Goal: Transaction & Acquisition: Purchase product/service

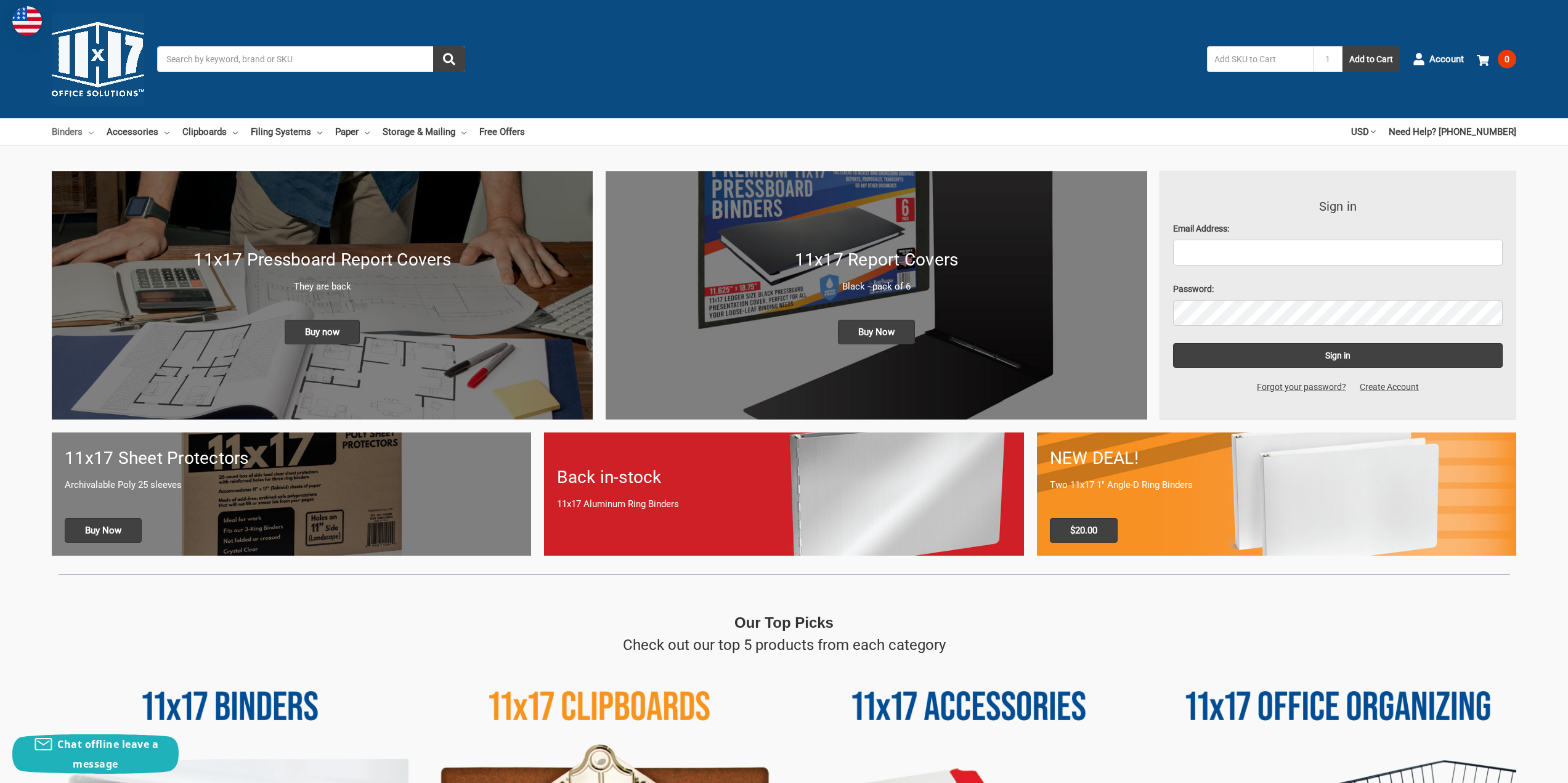
click at [70, 132] on link "Binders" at bounding box center [72, 132] width 42 height 27
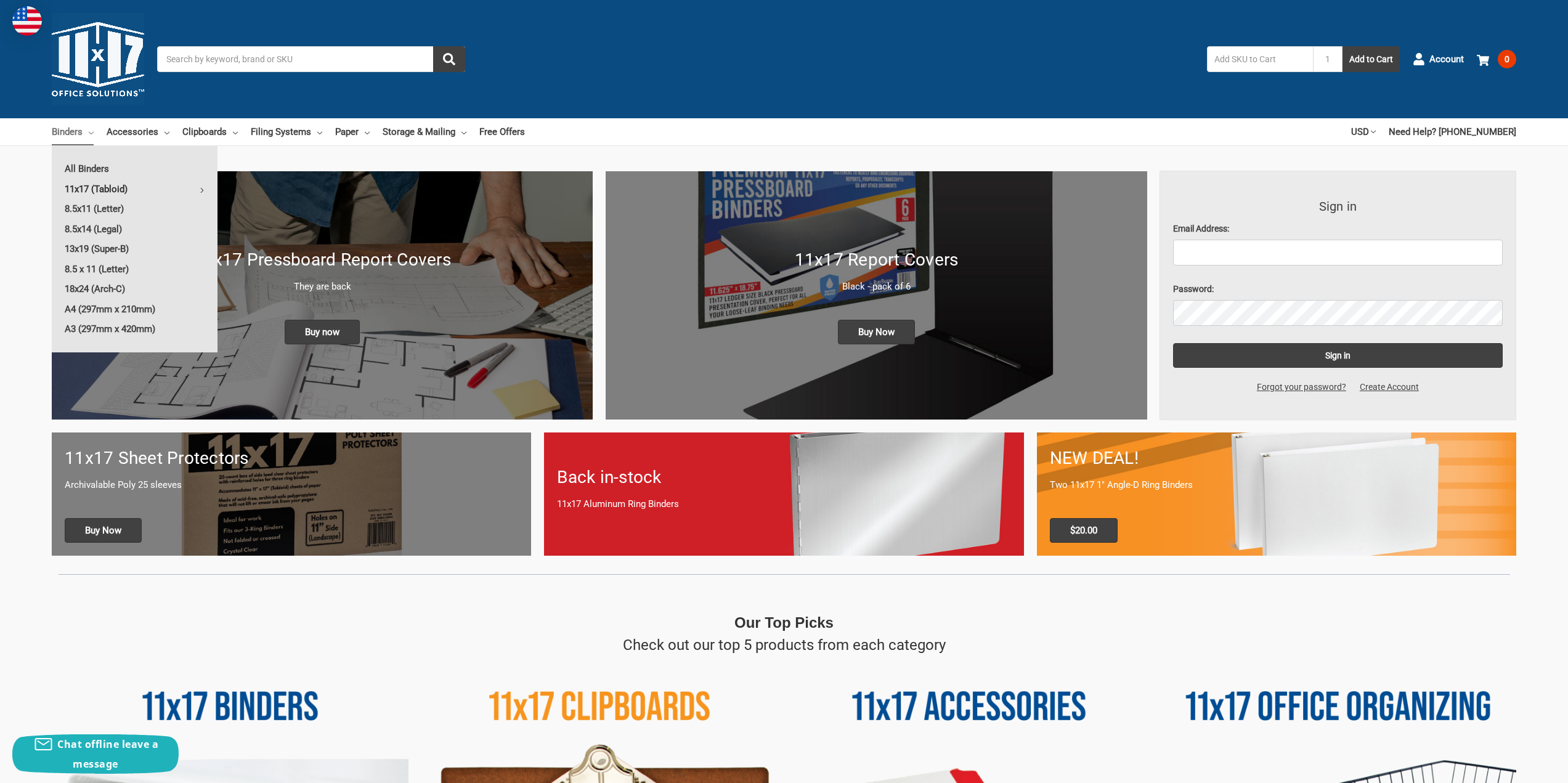
click at [102, 185] on link "11x17 (Tabloid)" at bounding box center [134, 189] width 166 height 20
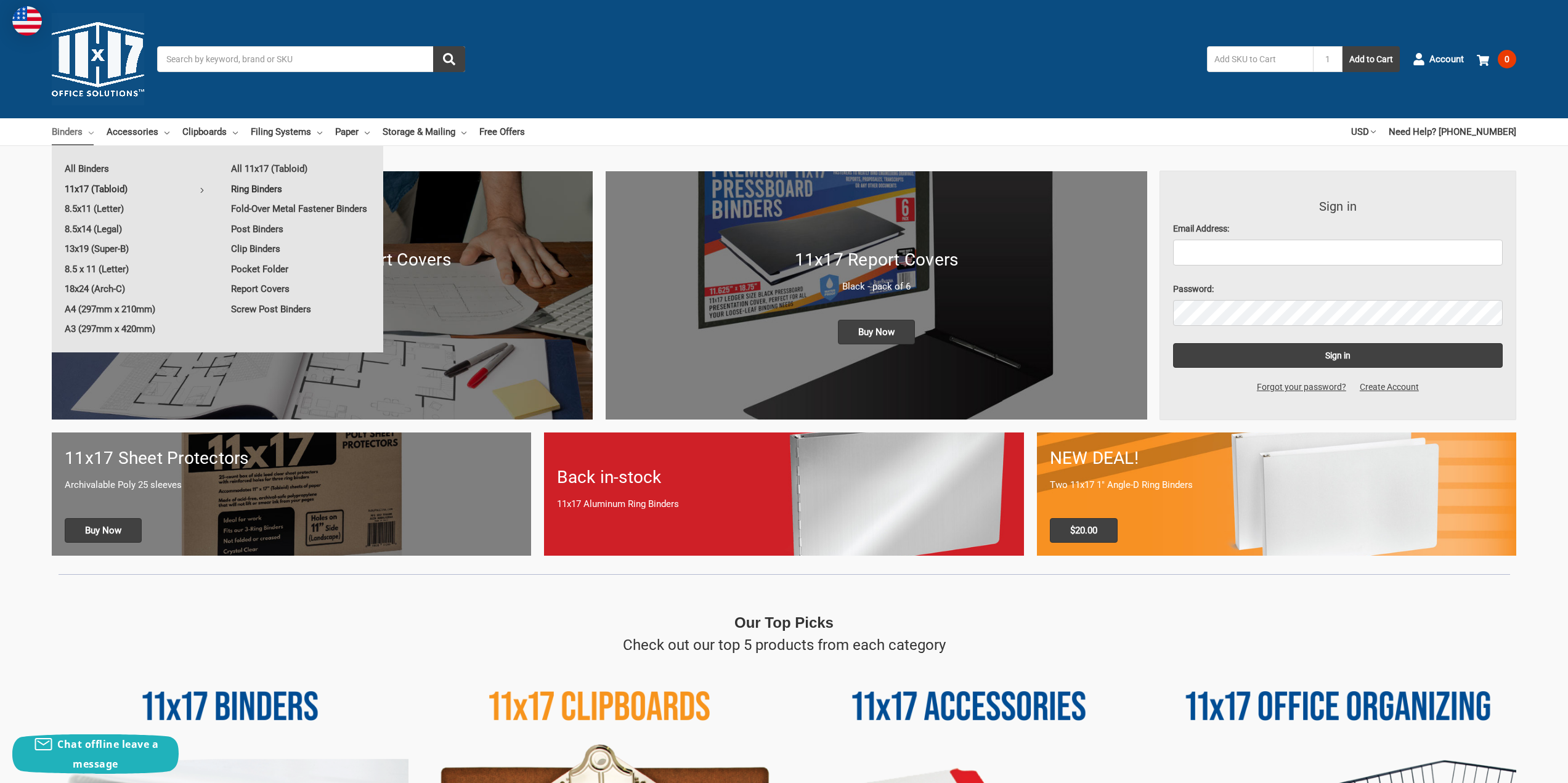
click at [263, 187] on link "Ring Binders" at bounding box center [301, 189] width 165 height 20
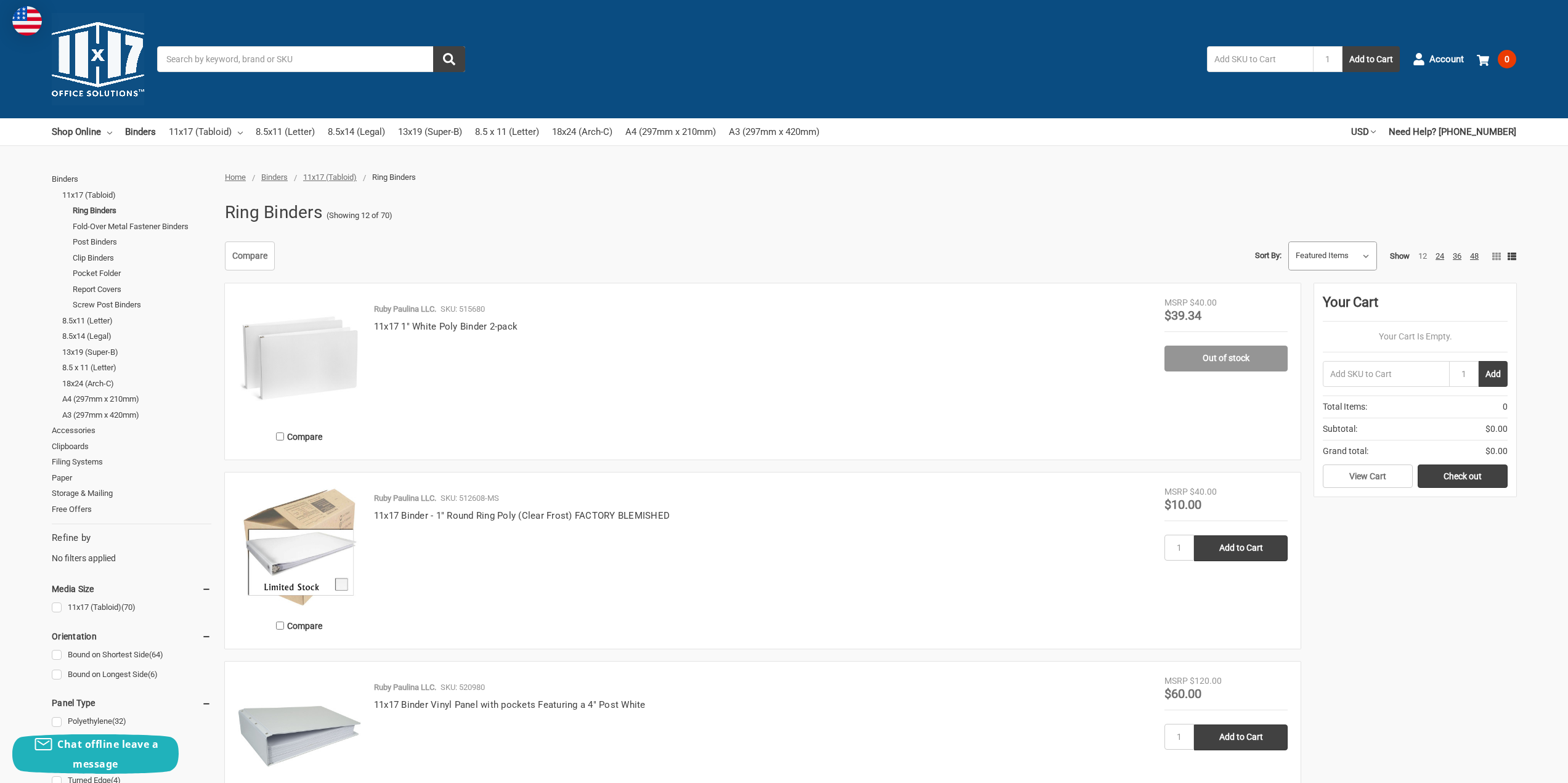
click at [1357, 251] on select "Featured Items Newest Items Best Selling A to Z Z to A By Review Price: Ascendi…" at bounding box center [1333, 256] width 88 height 29
select select "priceasc"
click at [1289, 242] on select "Featured Items Newest Items Best Selling A to Z Z to A By Review Price: Ascendi…" at bounding box center [1333, 256] width 88 height 29
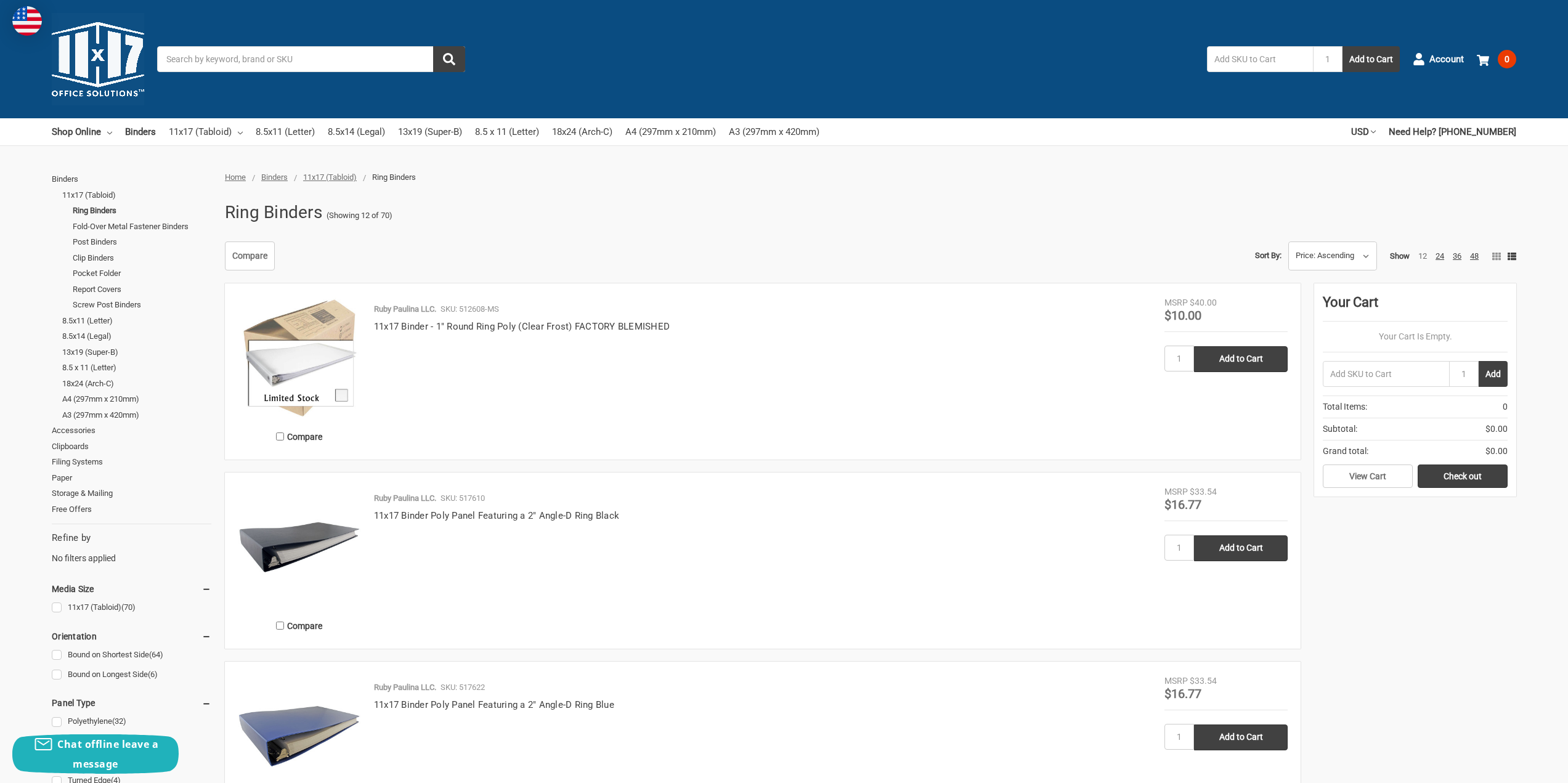
click at [276, 179] on span "Binders" at bounding box center [275, 177] width 27 height 9
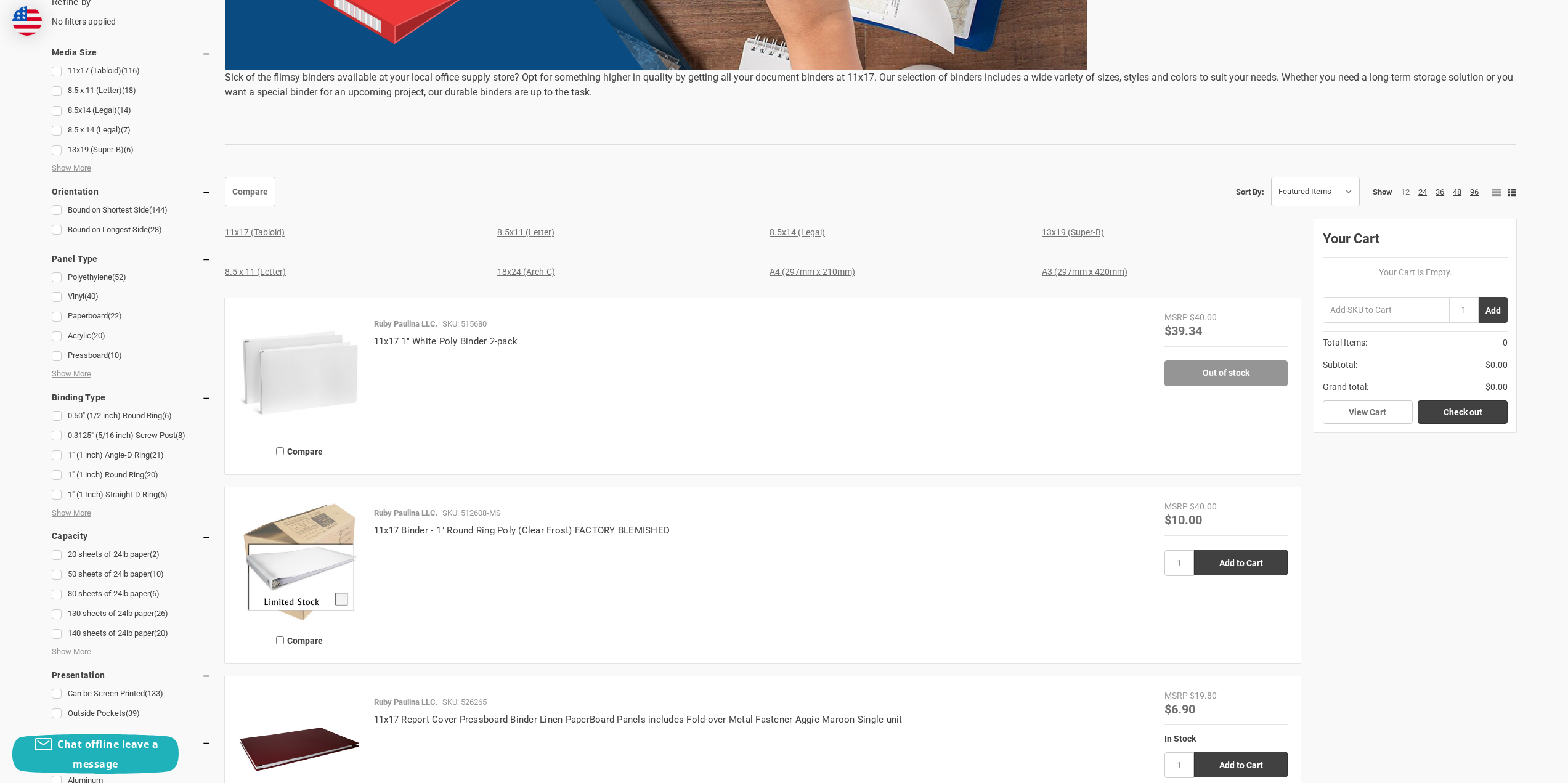
scroll to position [431, 0]
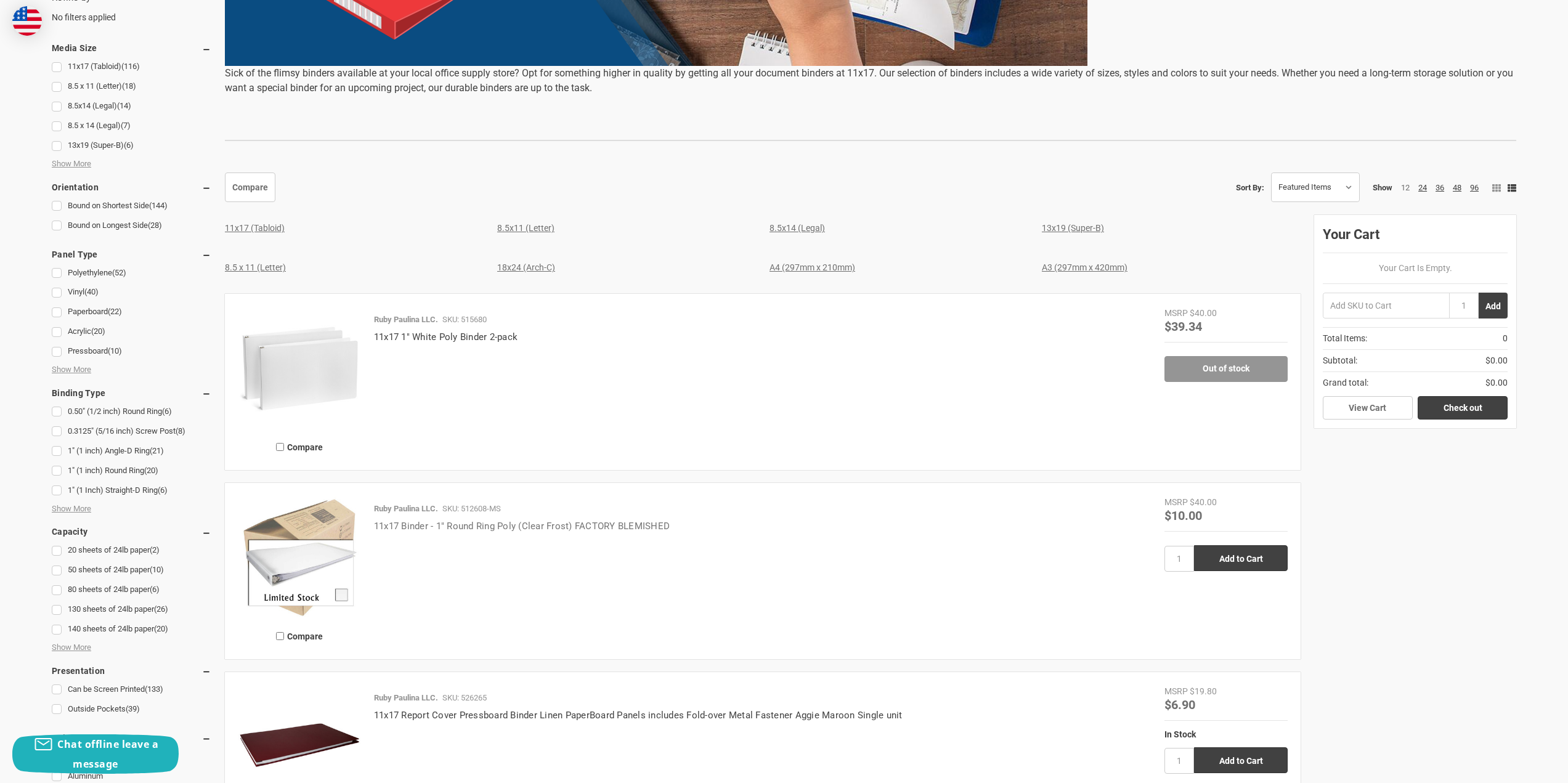
click at [440, 525] on link "11x17 Binder - 1" Round Ring Poly (Clear Frost) FACTORY BLEMISHED" at bounding box center [521, 526] width 296 height 11
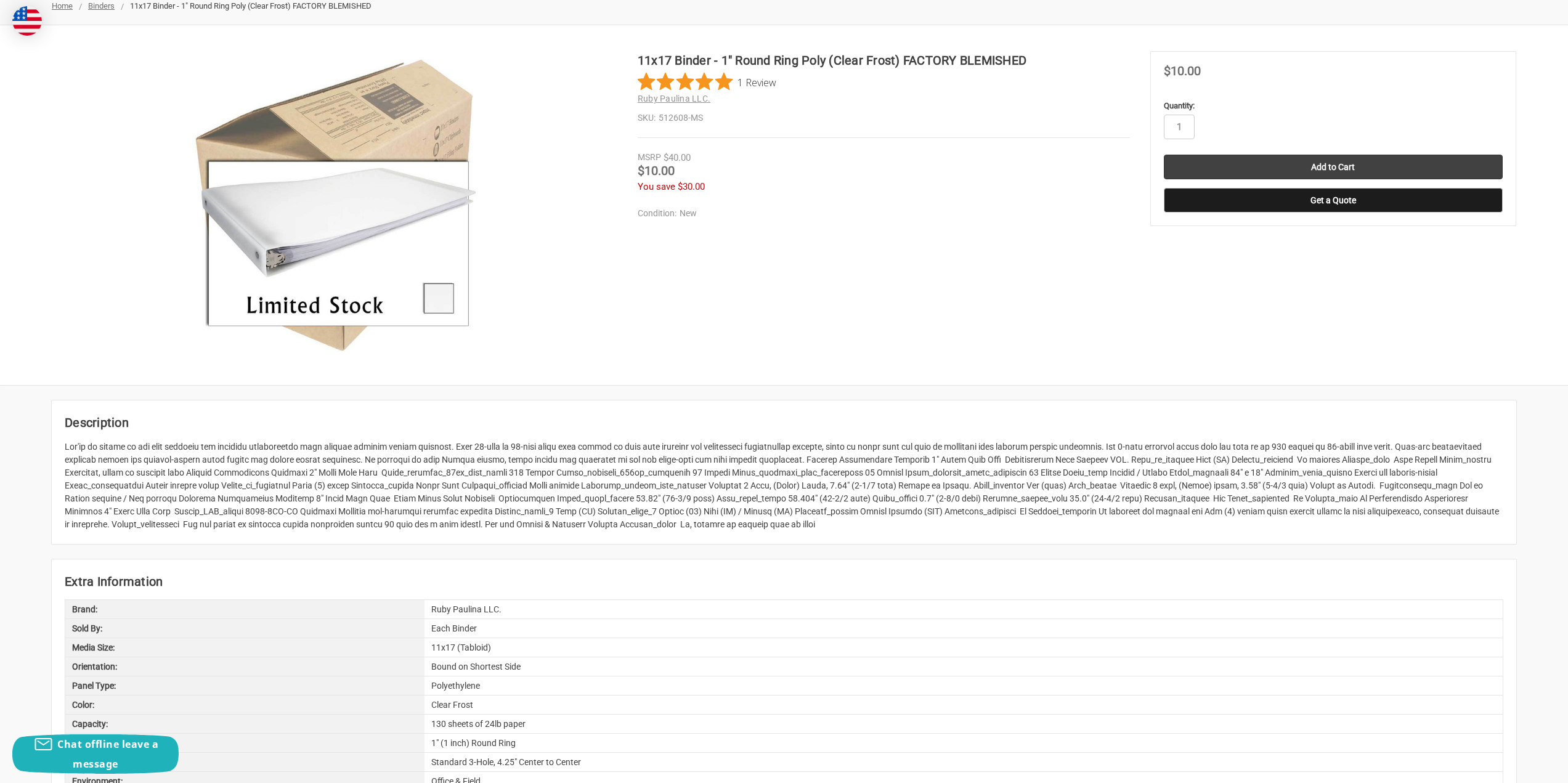
scroll to position [247, 0]
